Goal: Navigation & Orientation: Find specific page/section

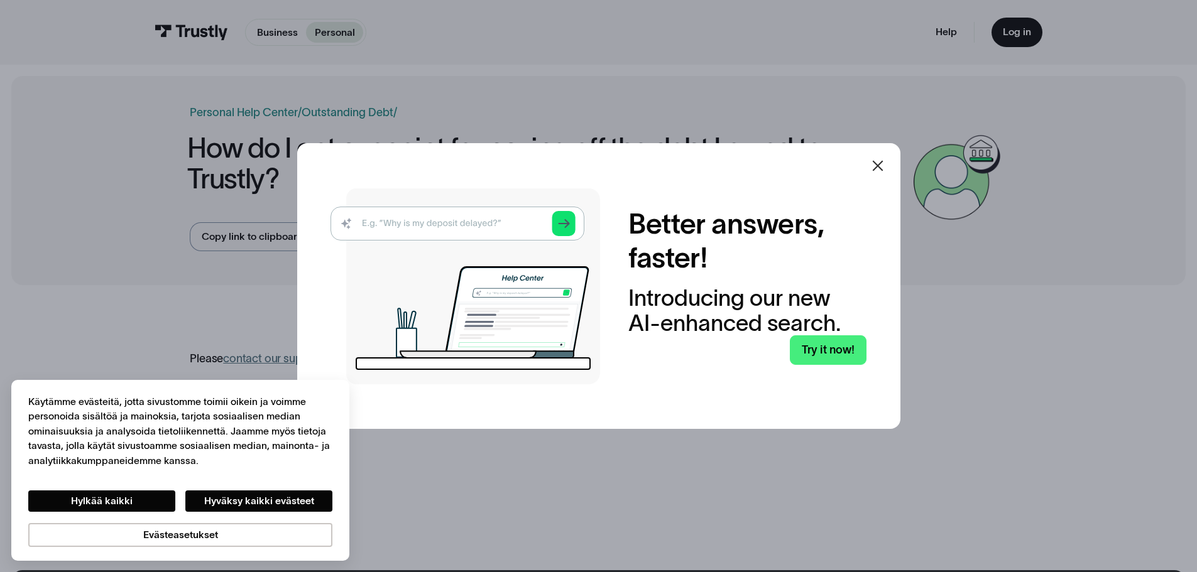
click at [885, 165] on icon at bounding box center [877, 165] width 15 height 15
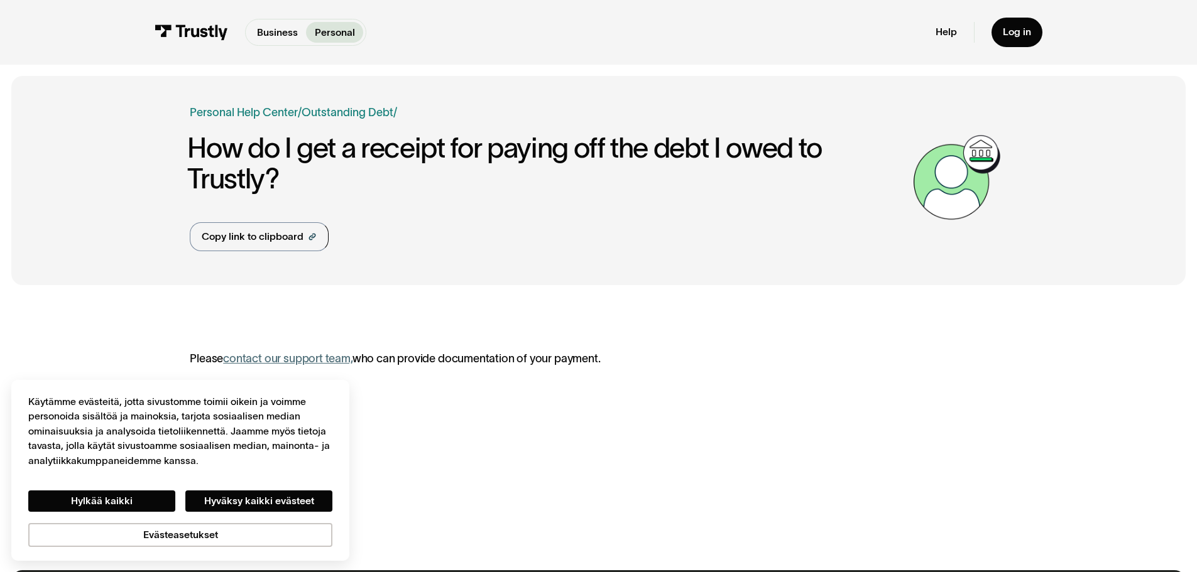
click at [538, 325] on div "**********" at bounding box center [598, 427] width 1174 height 263
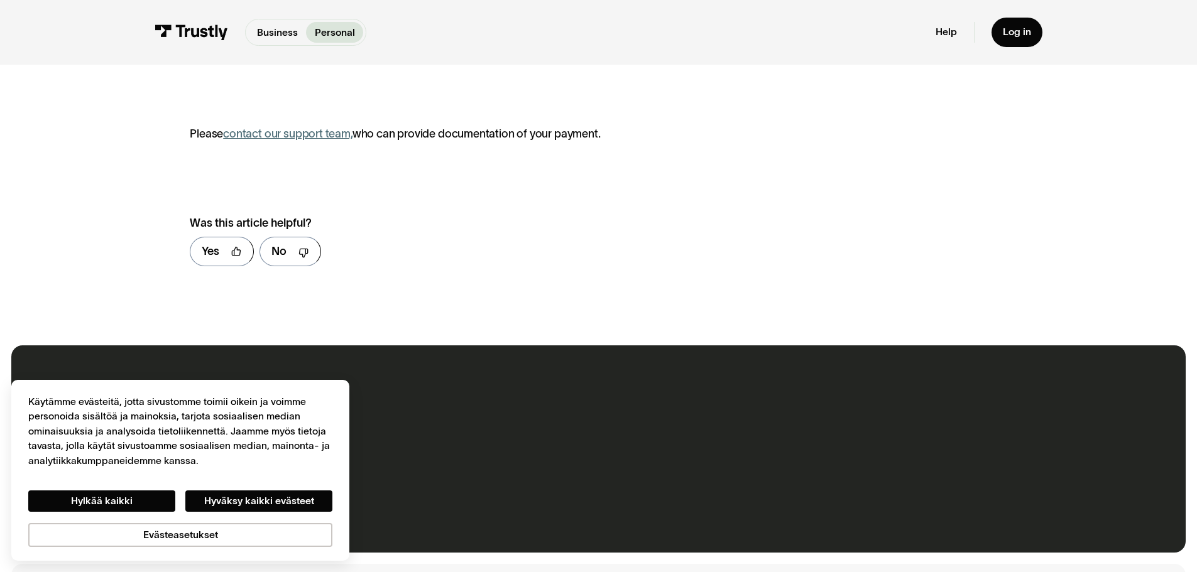
scroll to position [251, 0]
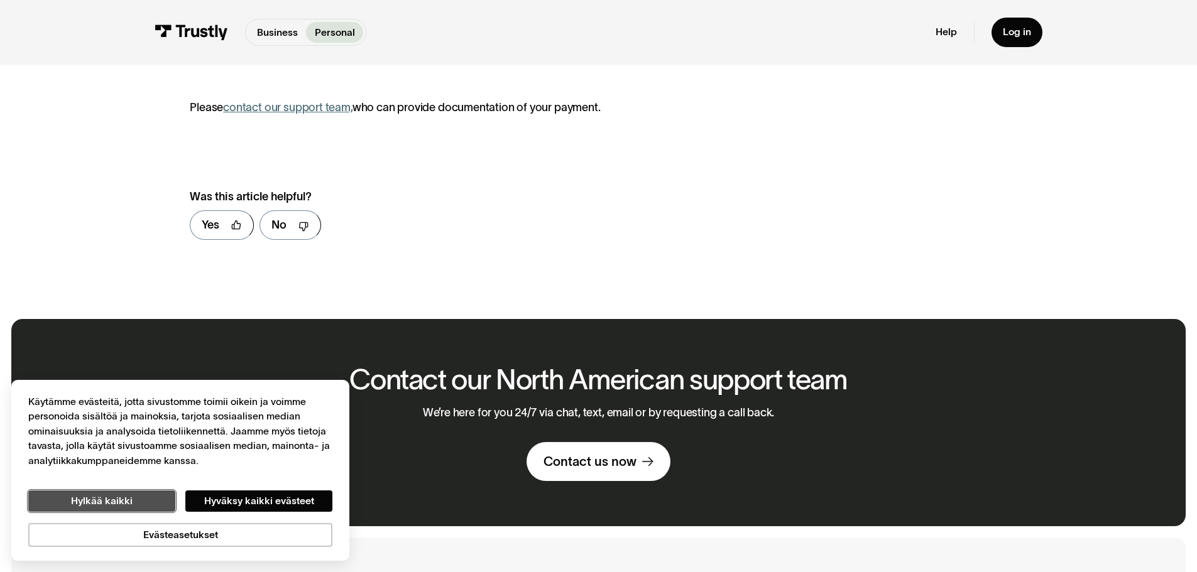
click at [147, 497] on button "Hylkää kaikki" at bounding box center [101, 501] width 147 height 21
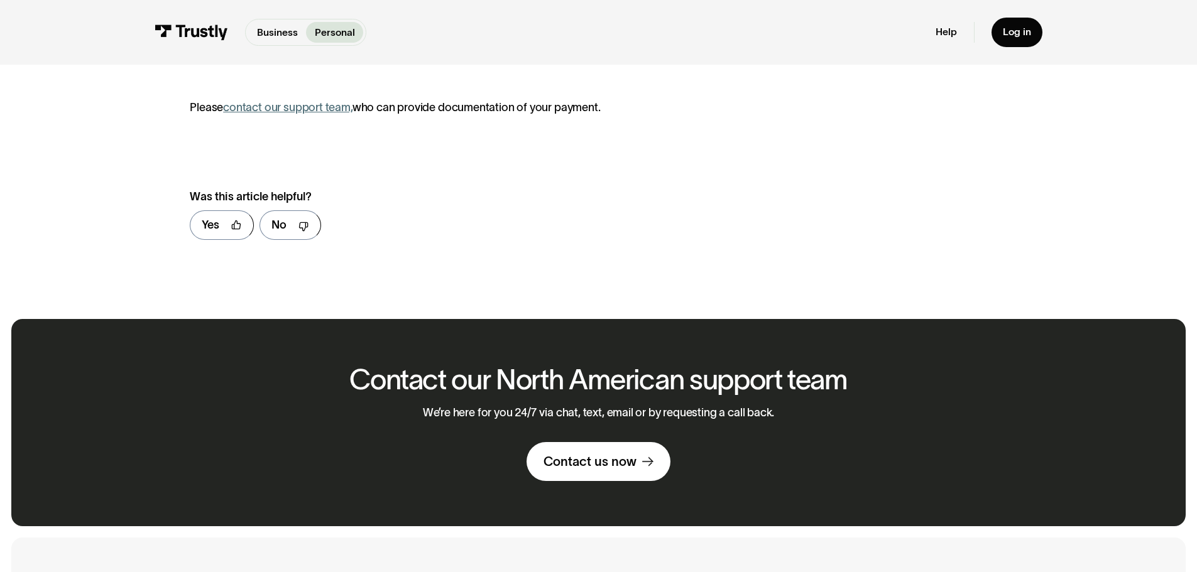
click at [584, 246] on div "**********" at bounding box center [598, 197] width 817 height 108
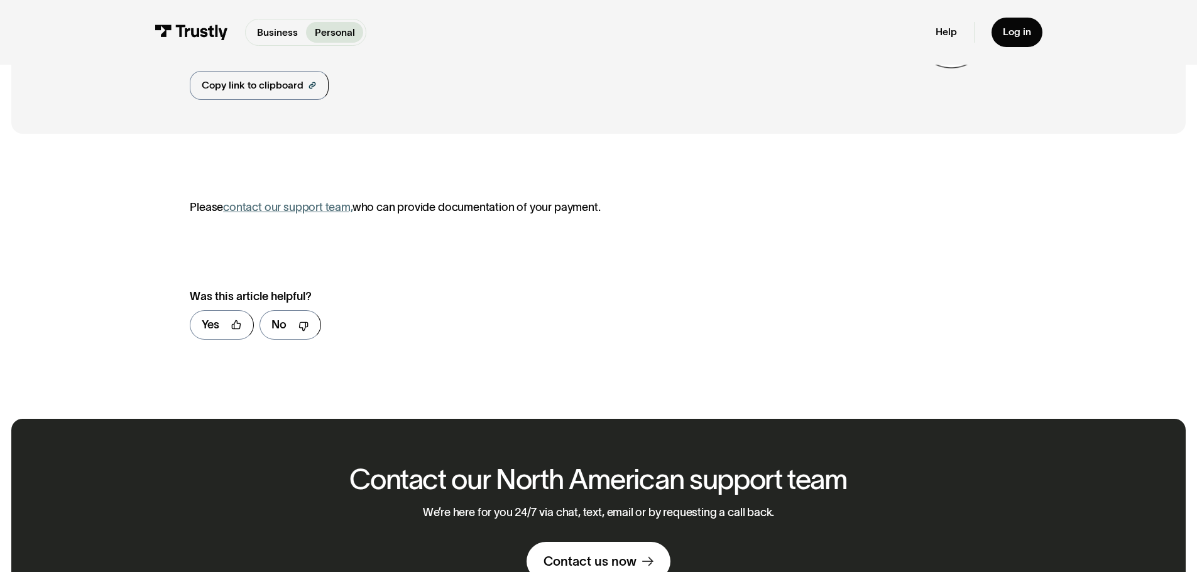
scroll to position [0, 0]
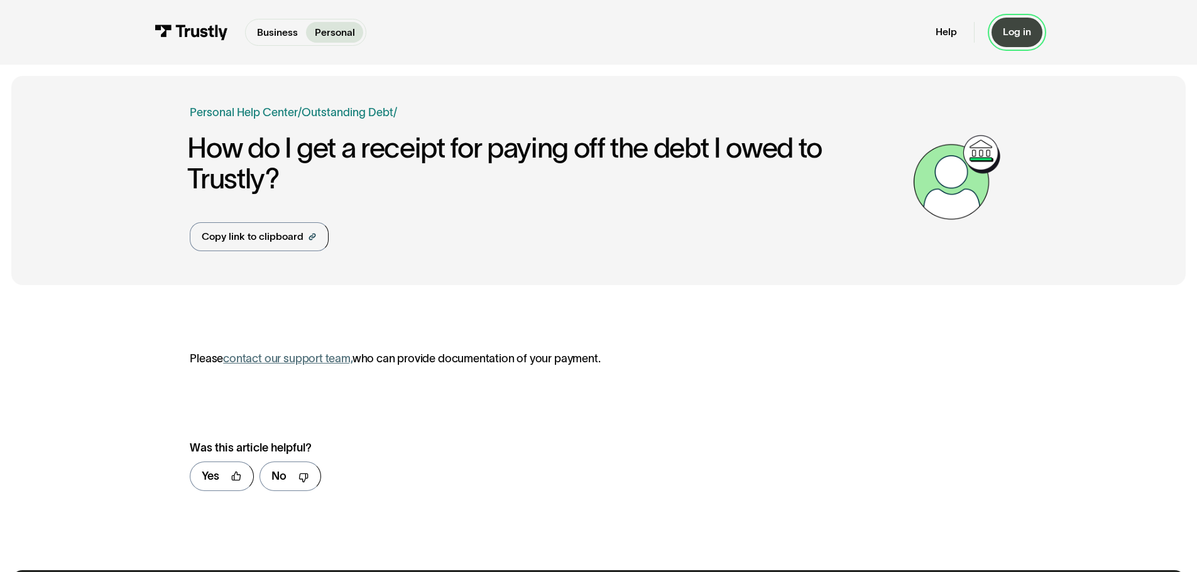
click at [1013, 22] on link "Log in" at bounding box center [1016, 33] width 51 height 30
click at [268, 246] on link "Copy link to clipboard" at bounding box center [259, 236] width 139 height 29
drag, startPoint x: 390, startPoint y: 247, endPoint x: 930, endPoint y: 31, distance: 581.2
click at [401, 242] on div "Business Help Center Personal Help Center / Personal Business Outstanding Debt …" at bounding box center [548, 177] width 716 height 147
click at [188, 35] on img at bounding box center [191, 32] width 73 height 16
